Goal: Find specific page/section: Find specific page/section

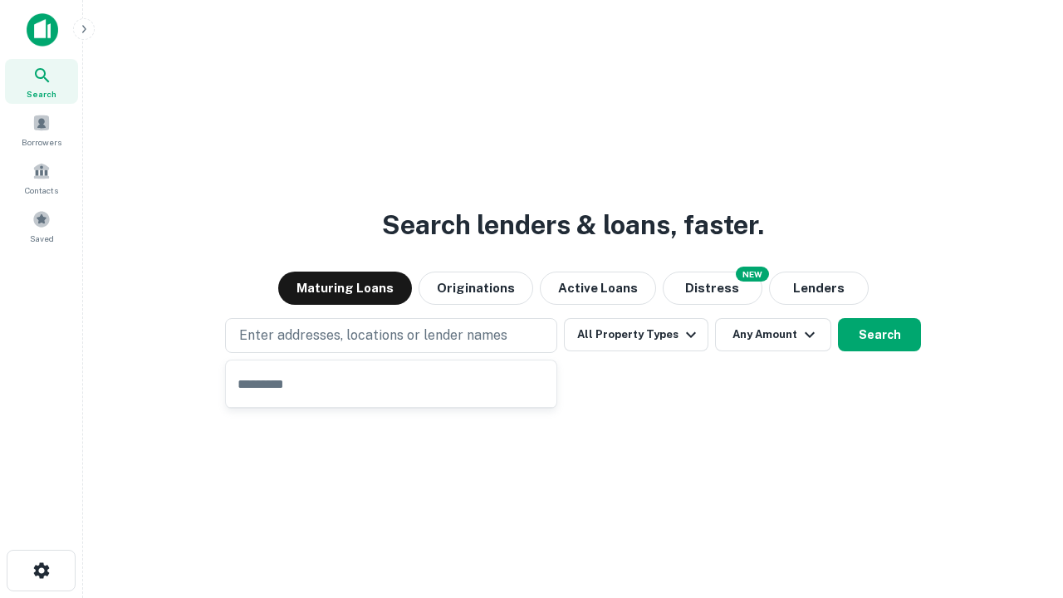
type input "**********"
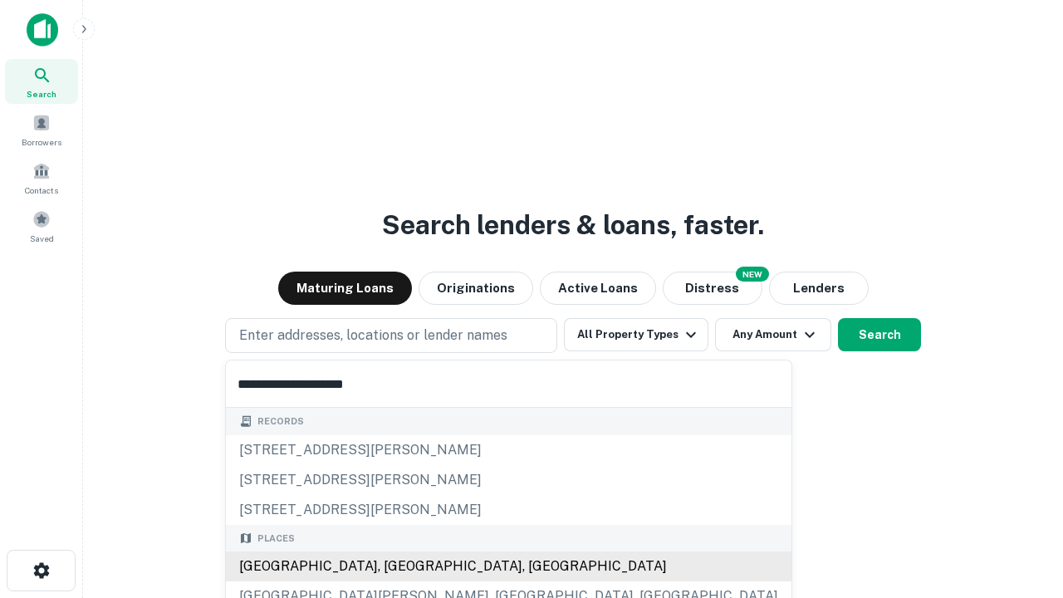
click at [397, 567] on div "[GEOGRAPHIC_DATA], [GEOGRAPHIC_DATA], [GEOGRAPHIC_DATA]" at bounding box center [509, 567] width 566 height 30
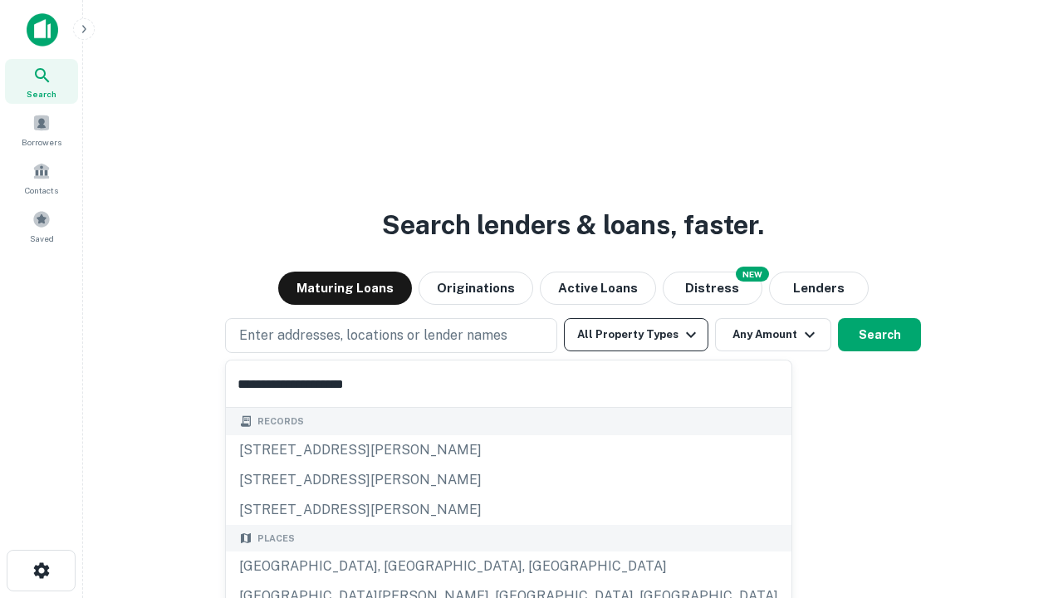
click at [636, 335] on button "All Property Types" at bounding box center [636, 334] width 145 height 33
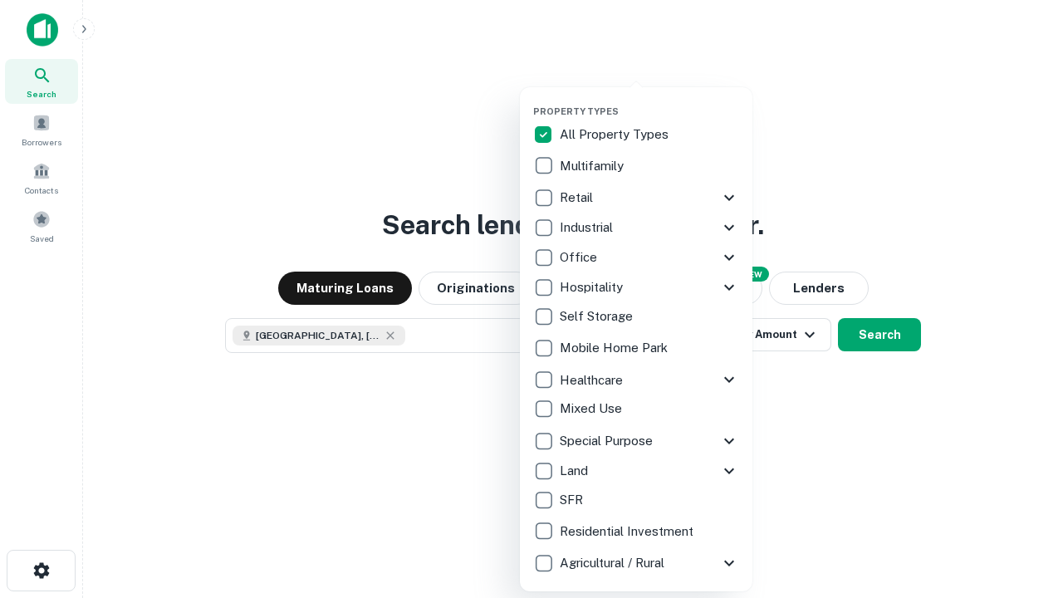
click at [650, 101] on button "button" at bounding box center [649, 101] width 233 height 1
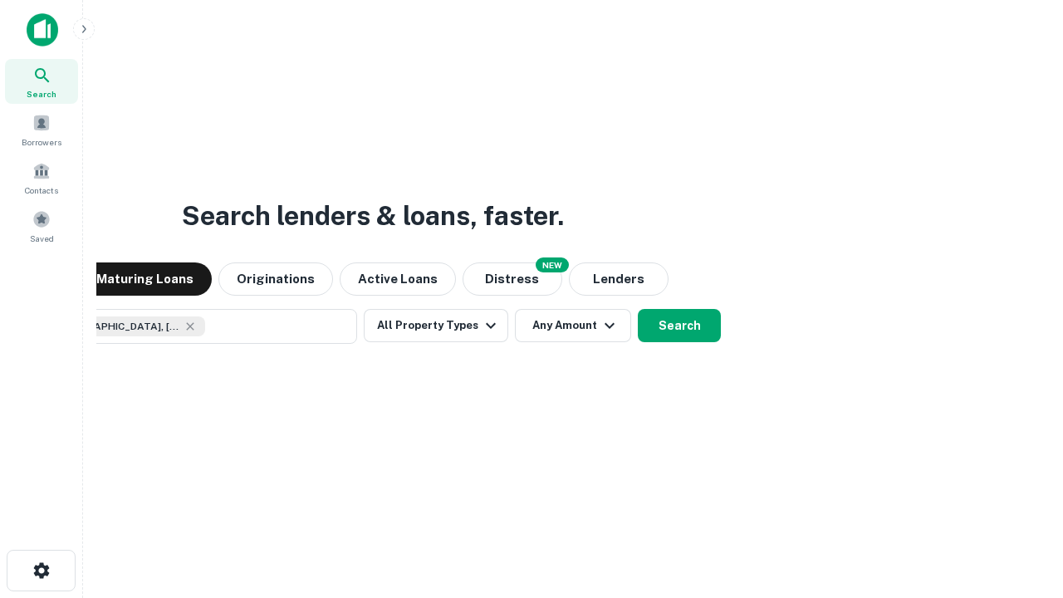
scroll to position [27, 0]
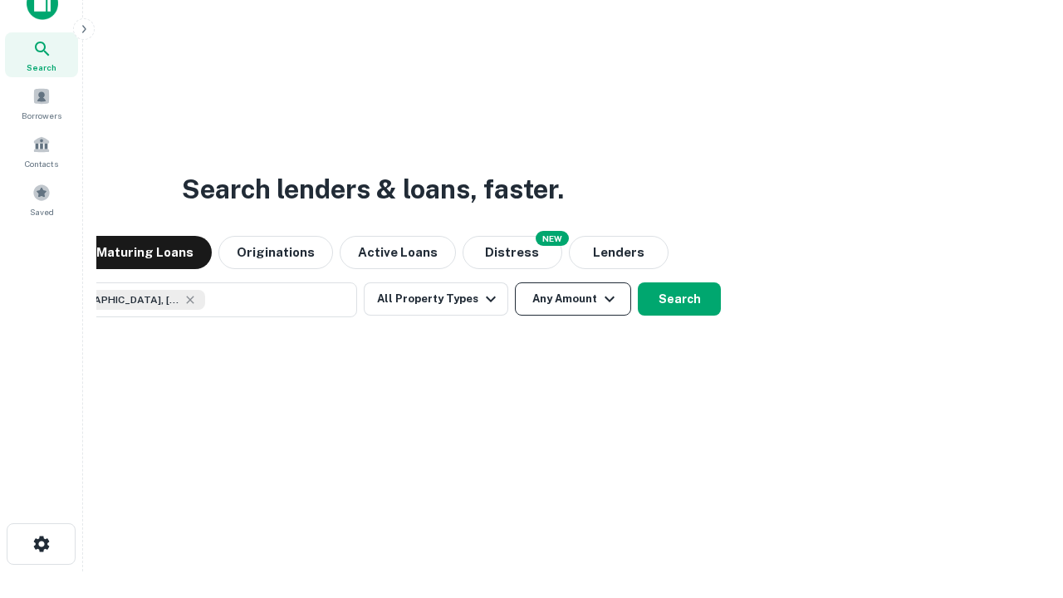
click at [515, 282] on button "Any Amount" at bounding box center [573, 298] width 116 height 33
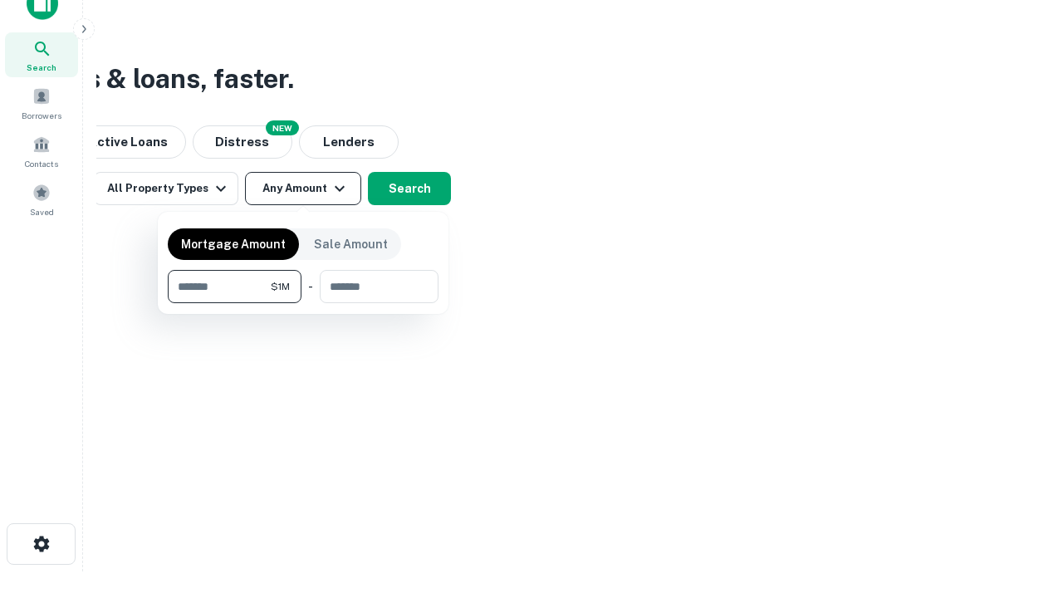
type input "*******"
click at [303, 303] on button "button" at bounding box center [303, 303] width 271 height 1
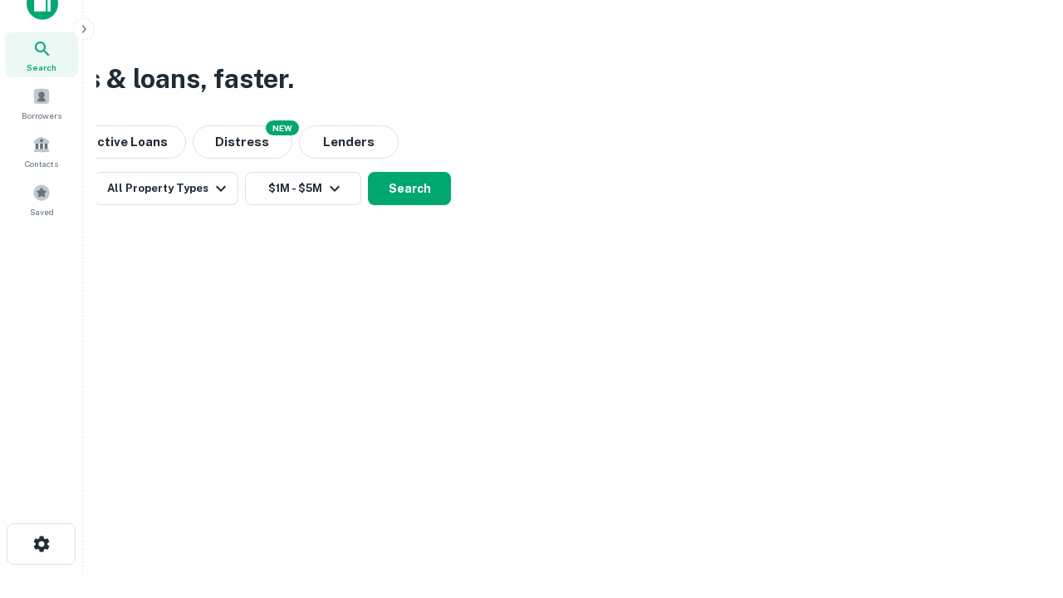
scroll to position [9, 307]
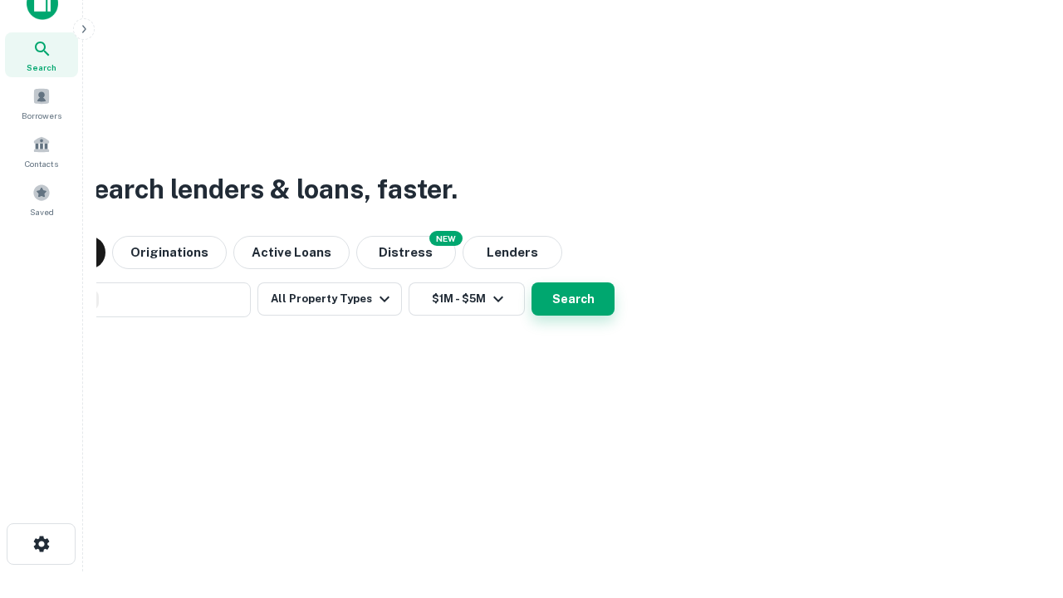
click at [532, 282] on button "Search" at bounding box center [573, 298] width 83 height 33
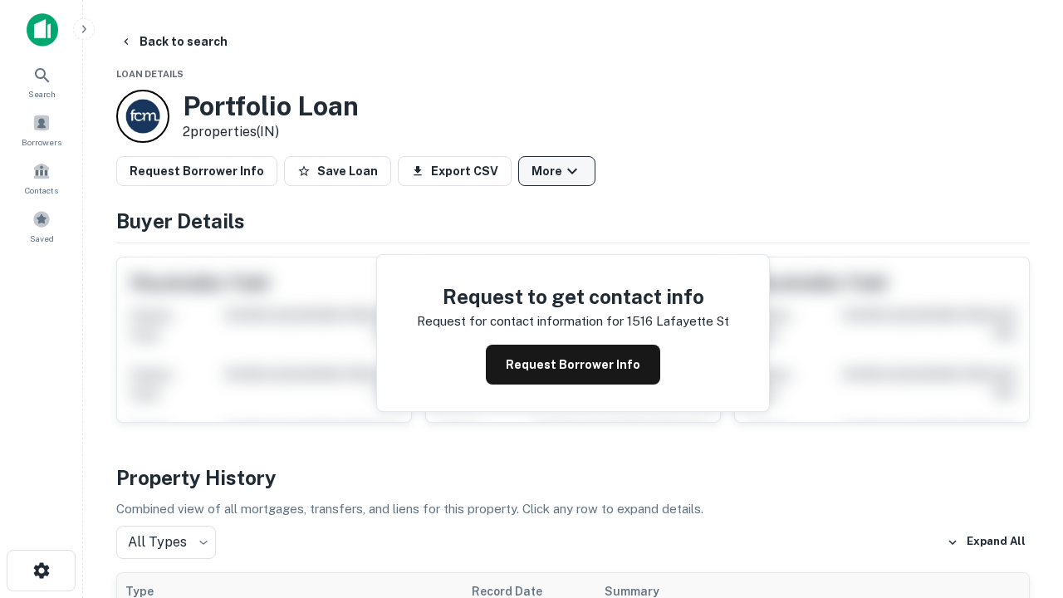
click at [557, 171] on button "More" at bounding box center [556, 171] width 77 height 30
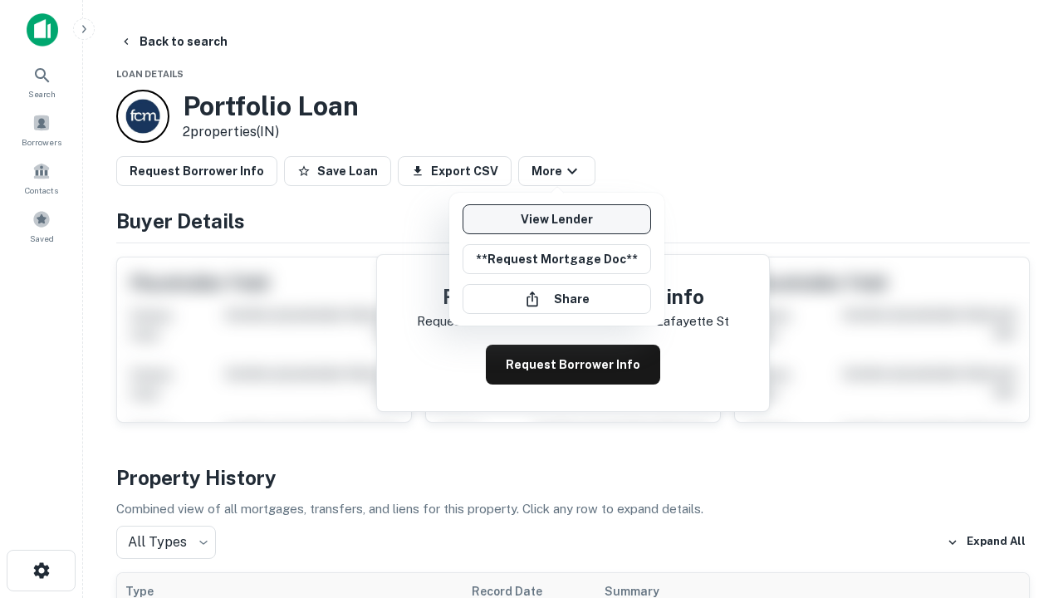
click at [557, 219] on link "View Lender" at bounding box center [557, 219] width 189 height 30
